Goal: Task Accomplishment & Management: Complete application form

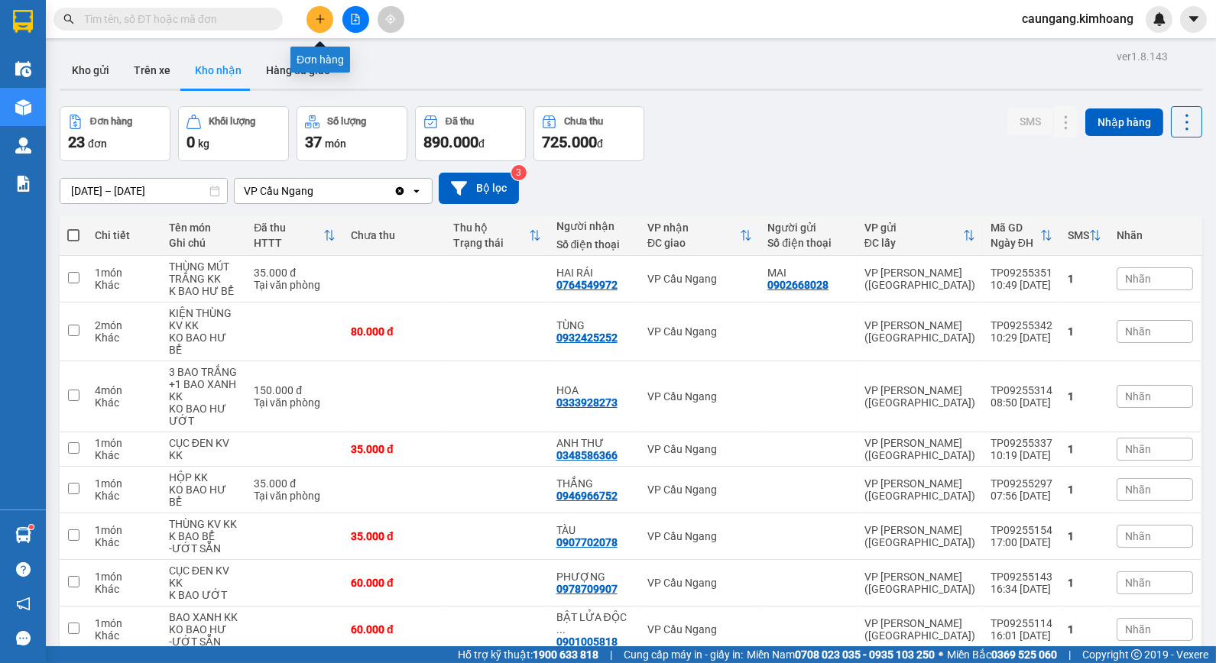
click at [316, 14] on icon "plus" at bounding box center [320, 19] width 11 height 11
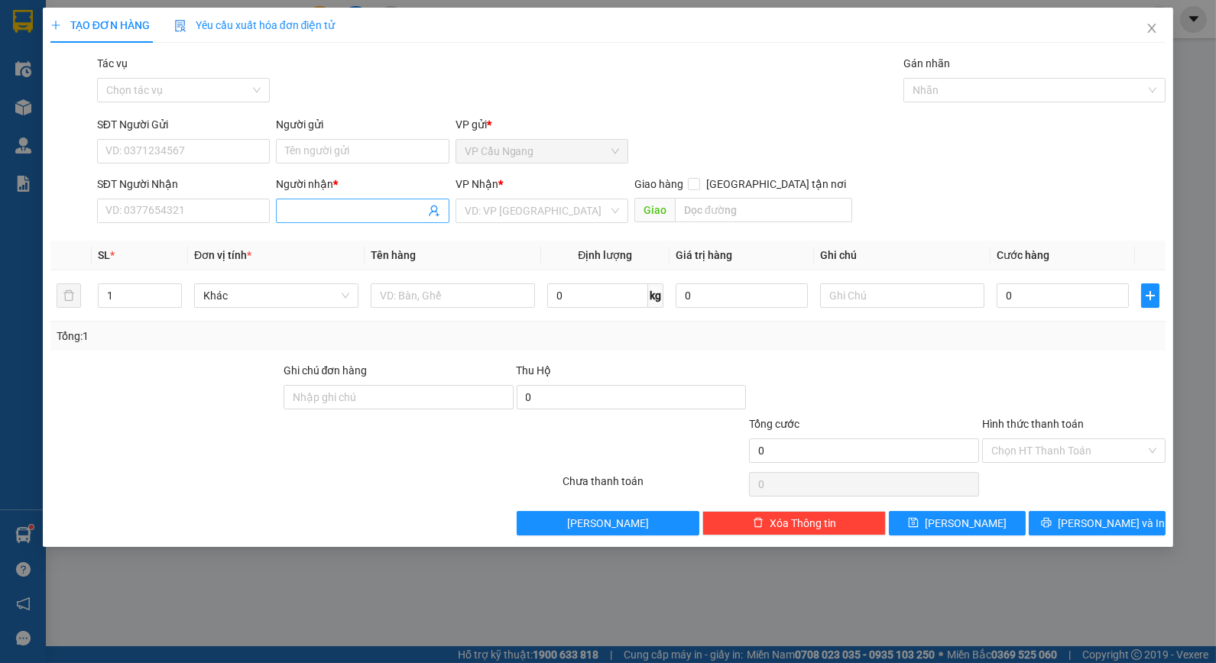
click at [355, 210] on input "Người nhận *" at bounding box center [354, 211] width 139 height 17
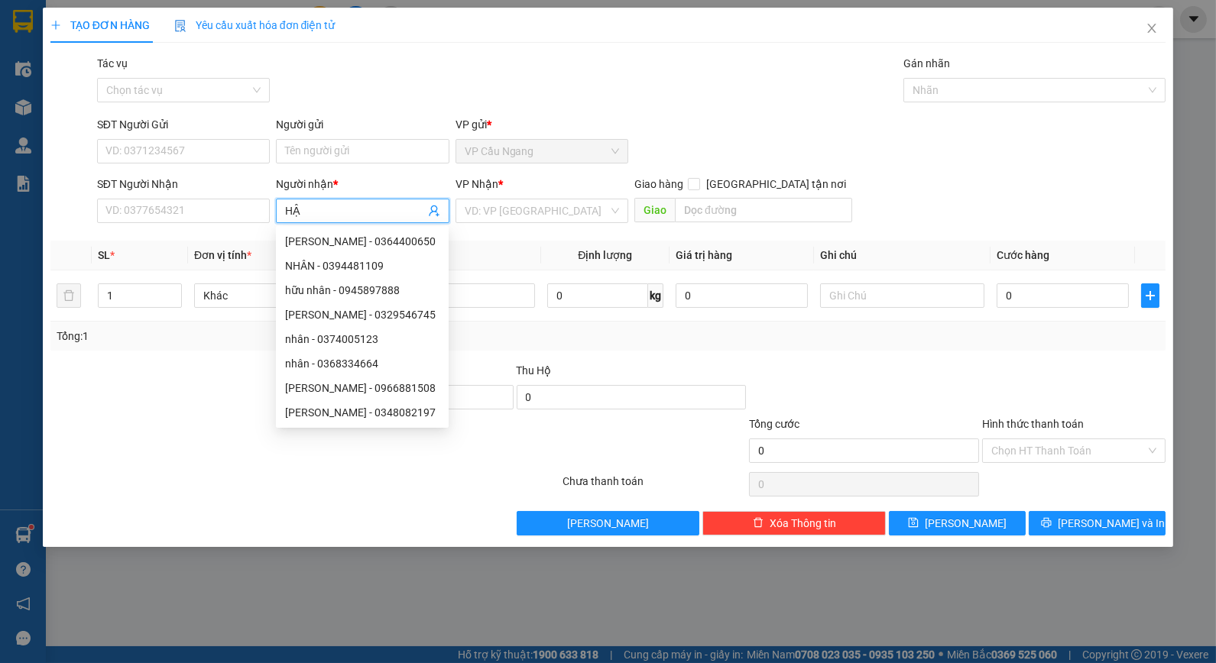
type input "HẬN"
click at [358, 341] on div "HẬN - 0368592727" at bounding box center [362, 339] width 154 height 17
type input "0368592727"
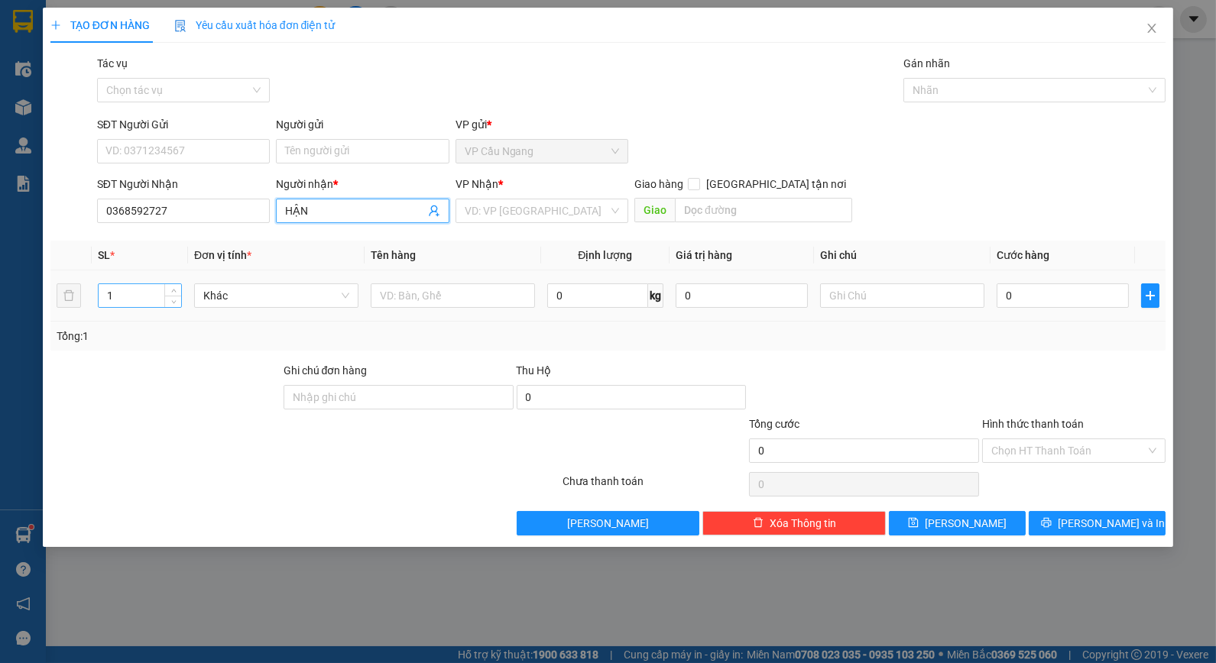
type input "HẬN"
click at [125, 298] on input "1" at bounding box center [140, 295] width 83 height 23
type input "13"
click at [317, 144] on input "Người gửi" at bounding box center [362, 151] width 173 height 24
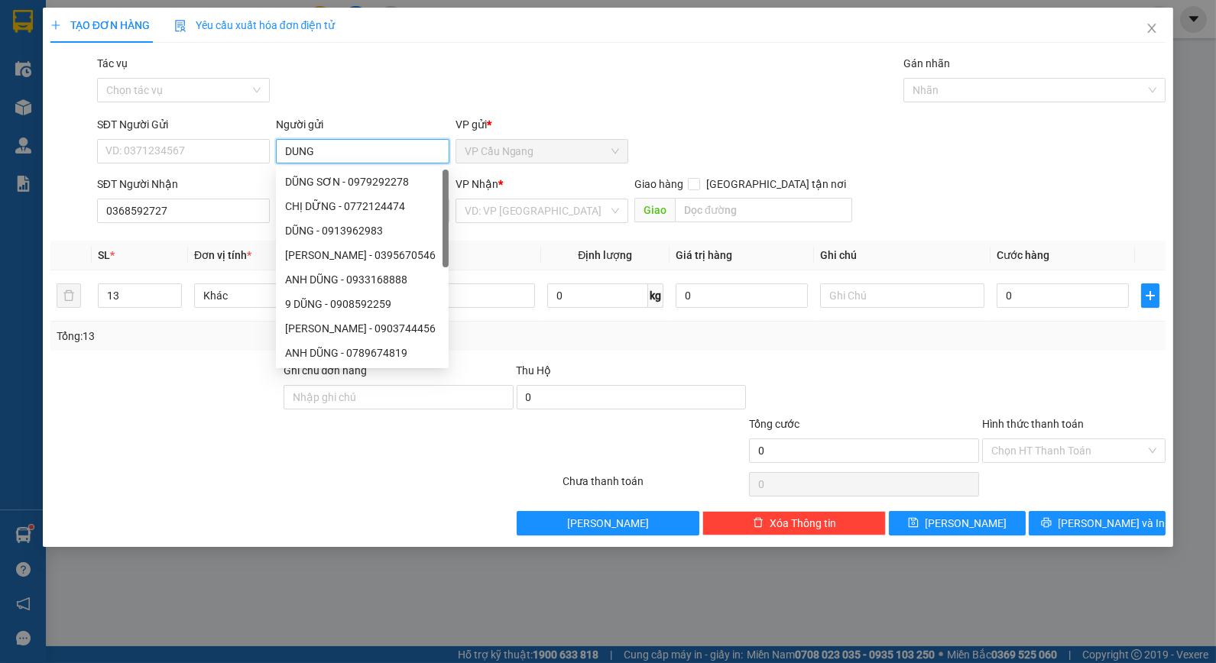
type input "DUNG"
click at [384, 58] on div "Tác vụ Chọn tác vụ Gán nhãn Nhãn" at bounding box center [631, 81] width 1075 height 53
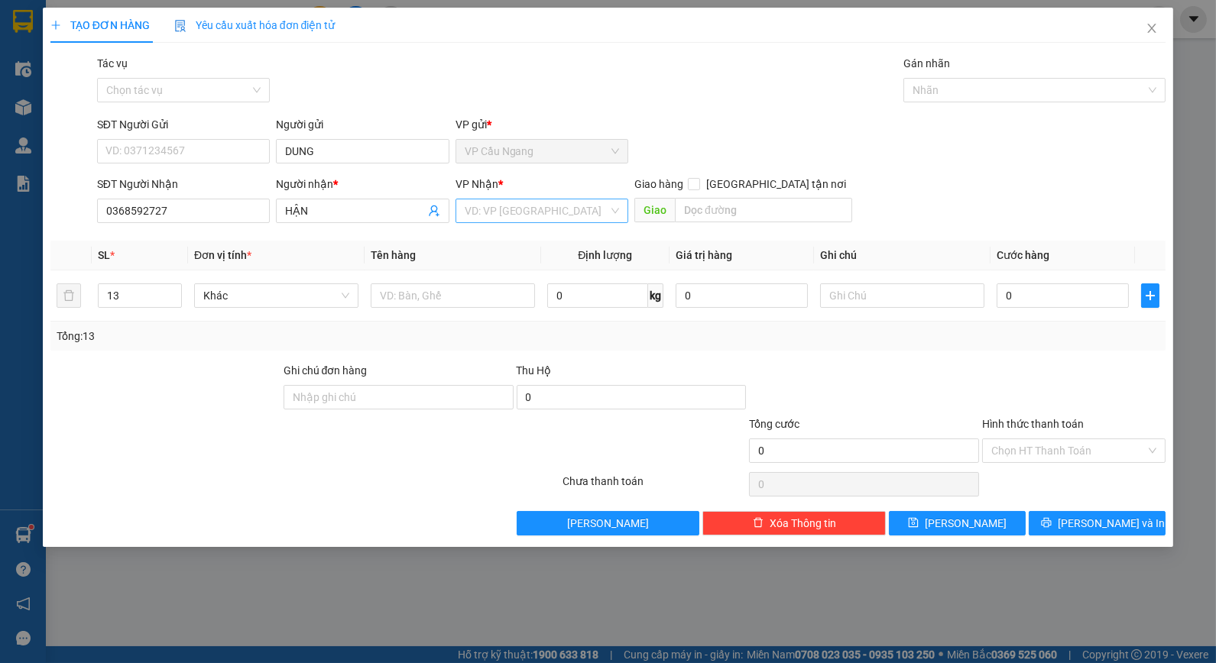
click at [562, 217] on input "search" at bounding box center [537, 210] width 144 height 23
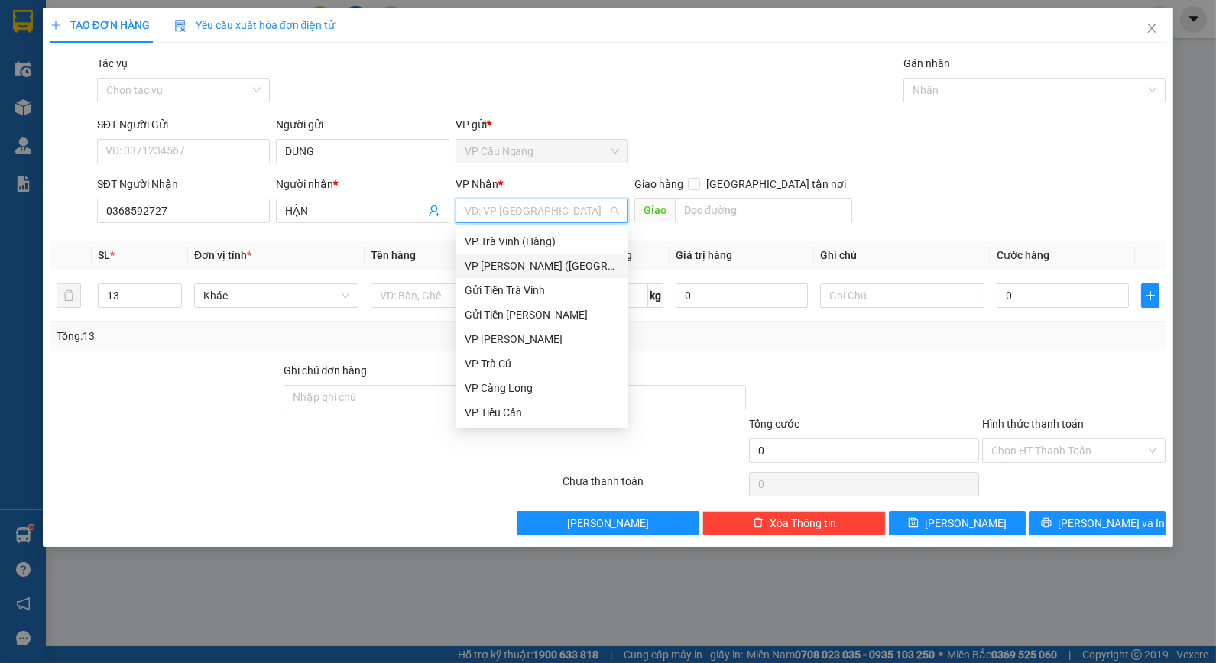
click at [498, 266] on div "VP [PERSON_NAME] ([GEOGRAPHIC_DATA])" at bounding box center [542, 266] width 154 height 17
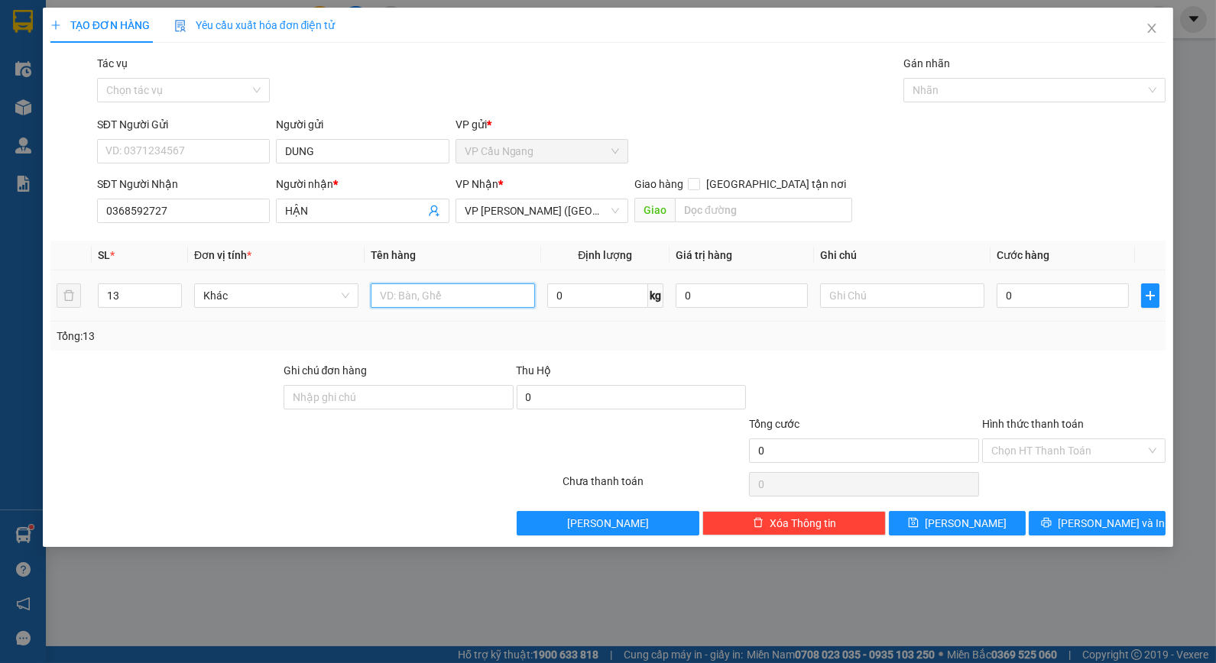
click at [440, 292] on input "text" at bounding box center [453, 296] width 164 height 24
type input "12 THÙNG GIẤY KK + 1 BỌC TRẮNGKK"
click at [864, 297] on input "text" at bounding box center [902, 296] width 164 height 24
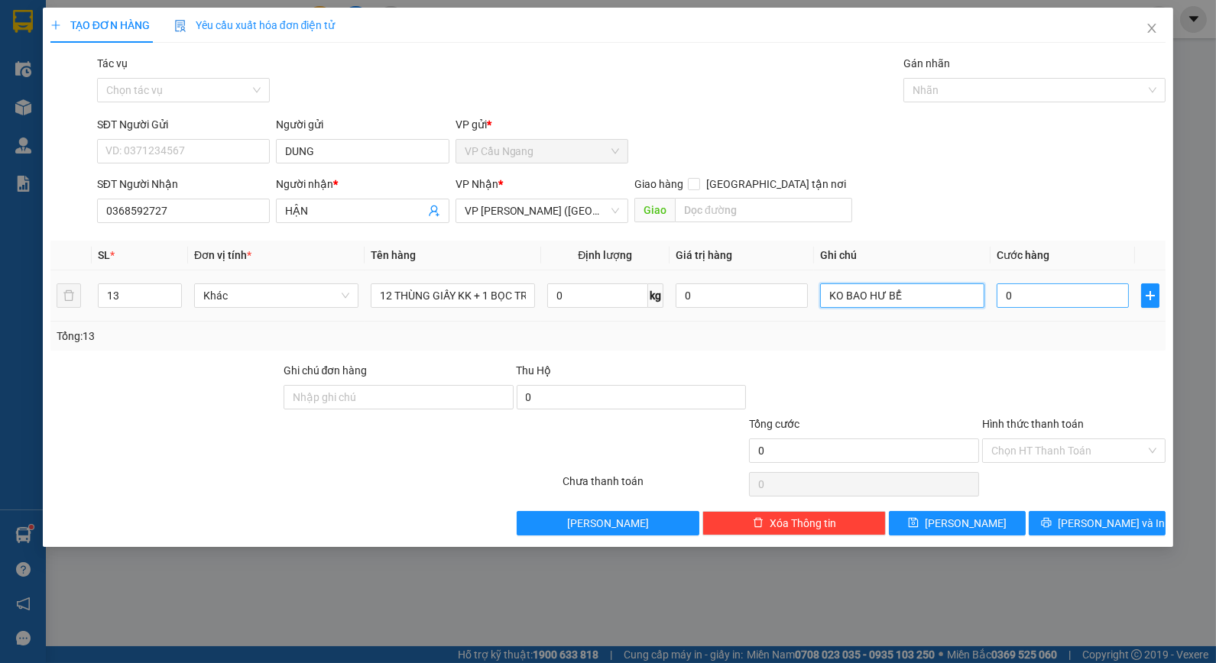
type input "KO BAO HƯ BỂ"
click at [1039, 294] on input "0" at bounding box center [1063, 296] width 132 height 24
click at [1003, 295] on input "0" at bounding box center [1063, 296] width 132 height 24
type input "50"
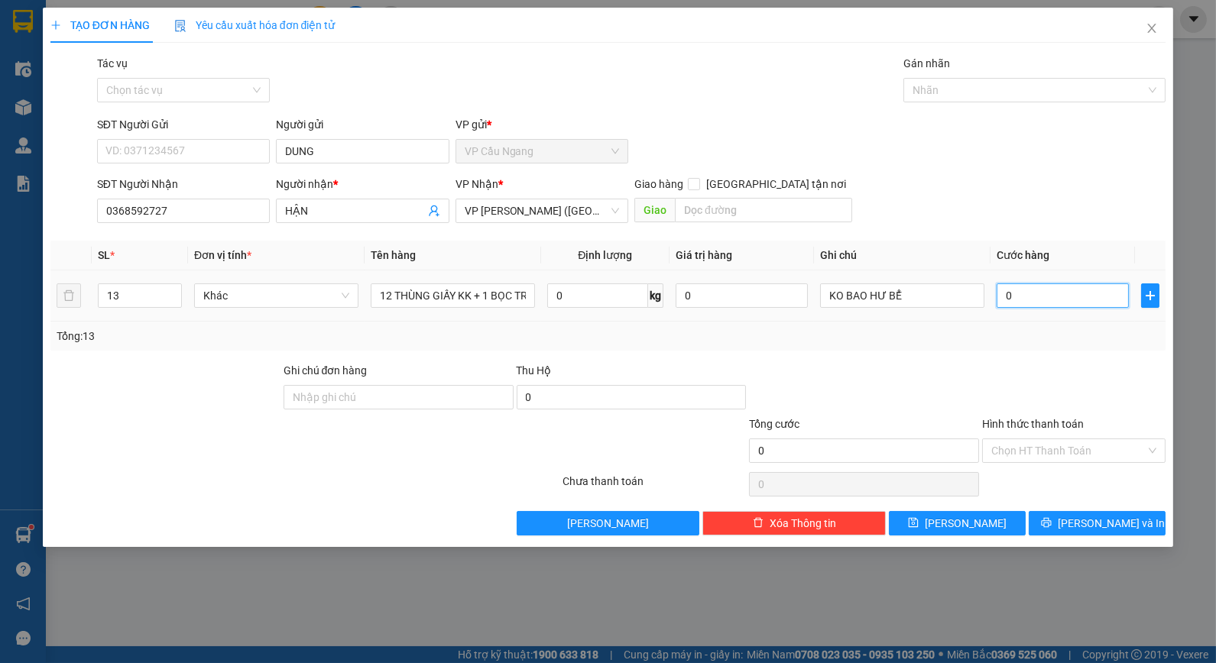
type input "50"
type input "510"
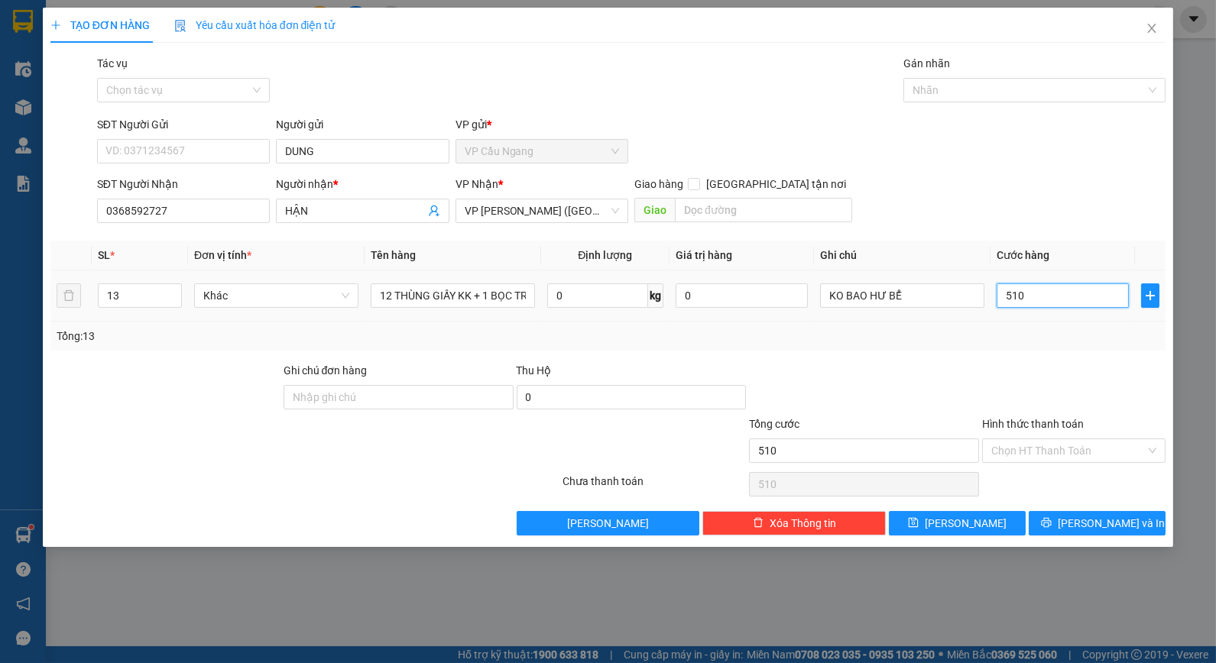
type input "5.100"
type input "51.000"
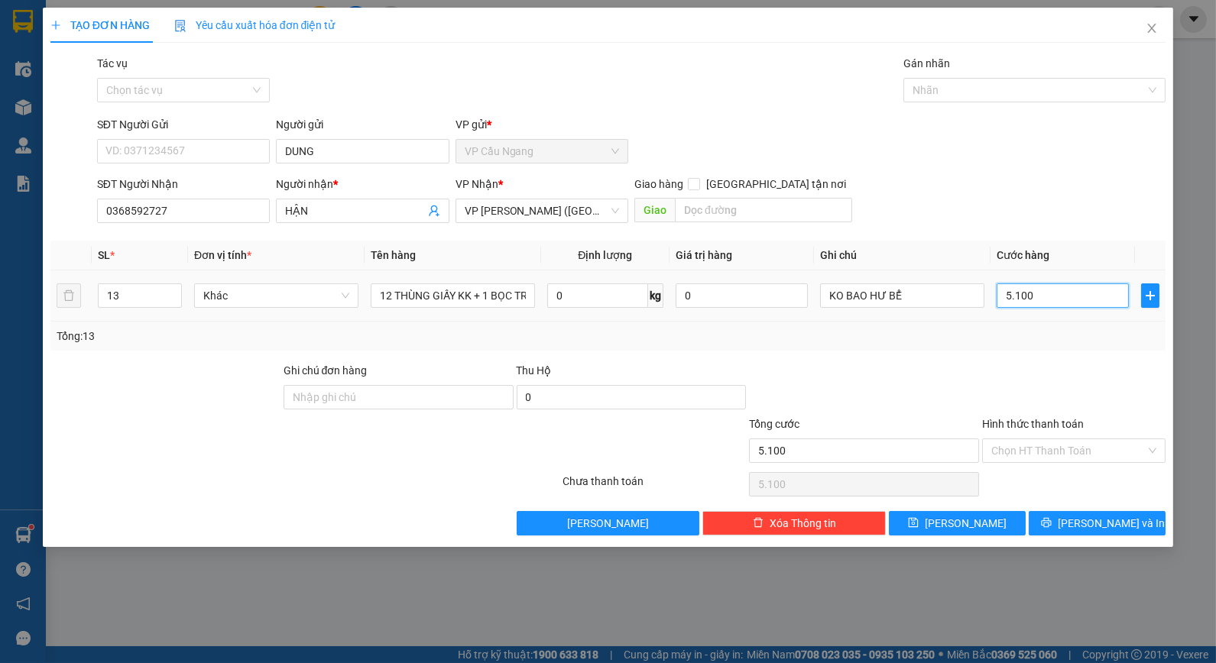
type input "51.000"
type input "510.000"
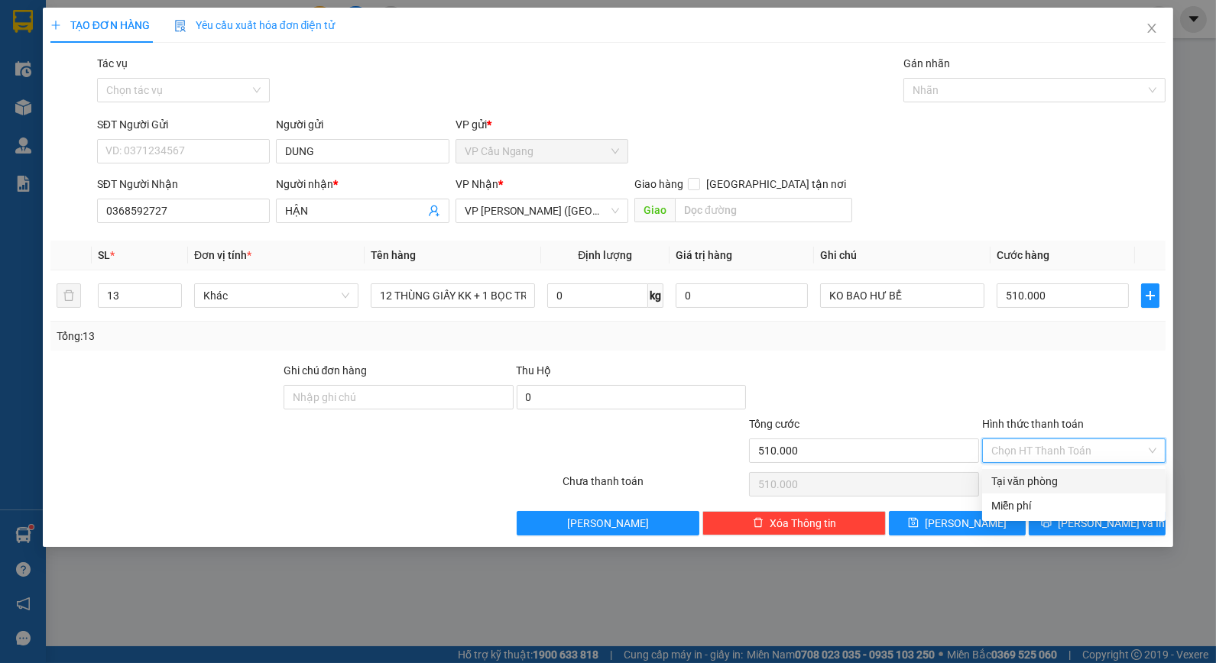
click at [1055, 452] on input "Hình thức thanh toán" at bounding box center [1068, 450] width 154 height 23
click at [1029, 478] on div "Tại văn phòng" at bounding box center [1073, 481] width 165 height 17
type input "0"
click at [1111, 529] on span "[PERSON_NAME] và In" at bounding box center [1111, 523] width 107 height 17
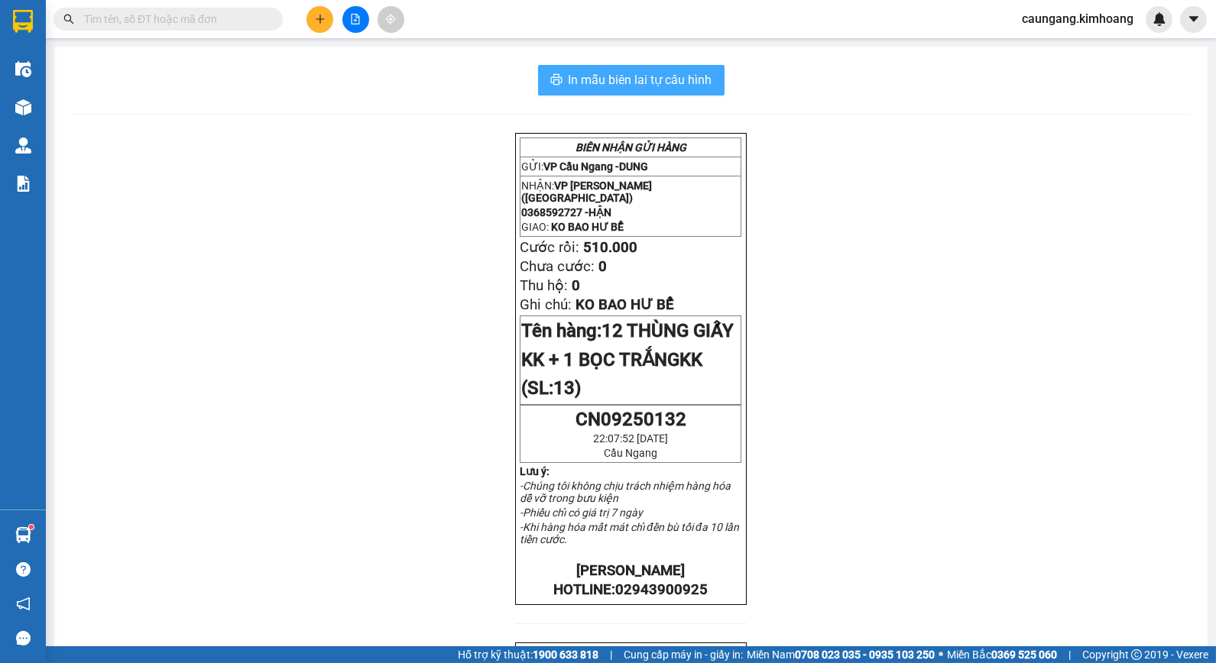
click at [616, 77] on span "In mẫu biên lai tự cấu hình" at bounding box center [641, 79] width 144 height 19
